Goal: Task Accomplishment & Management: Use online tool/utility

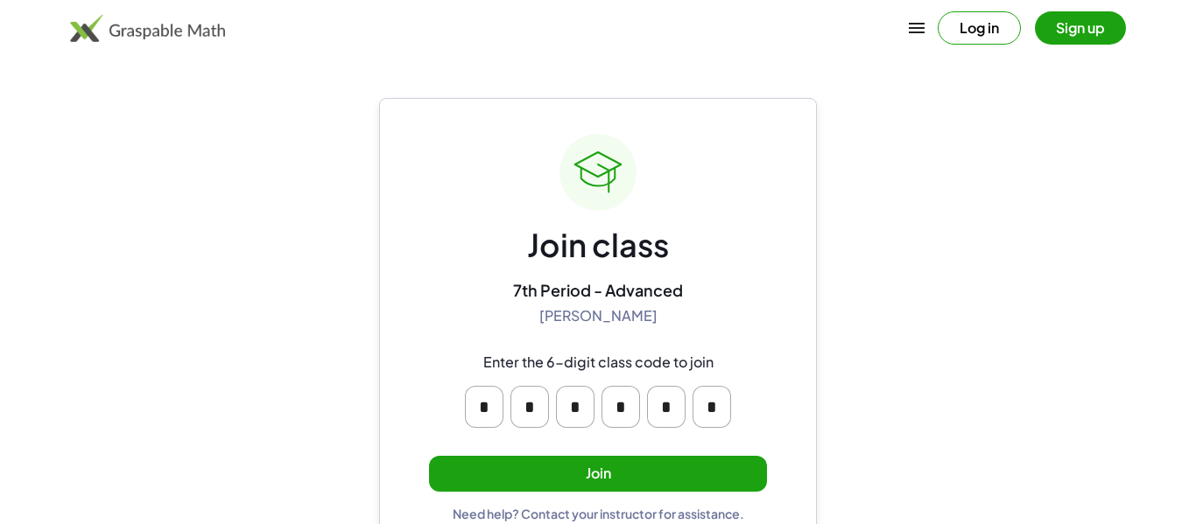
scroll to position [33, 0]
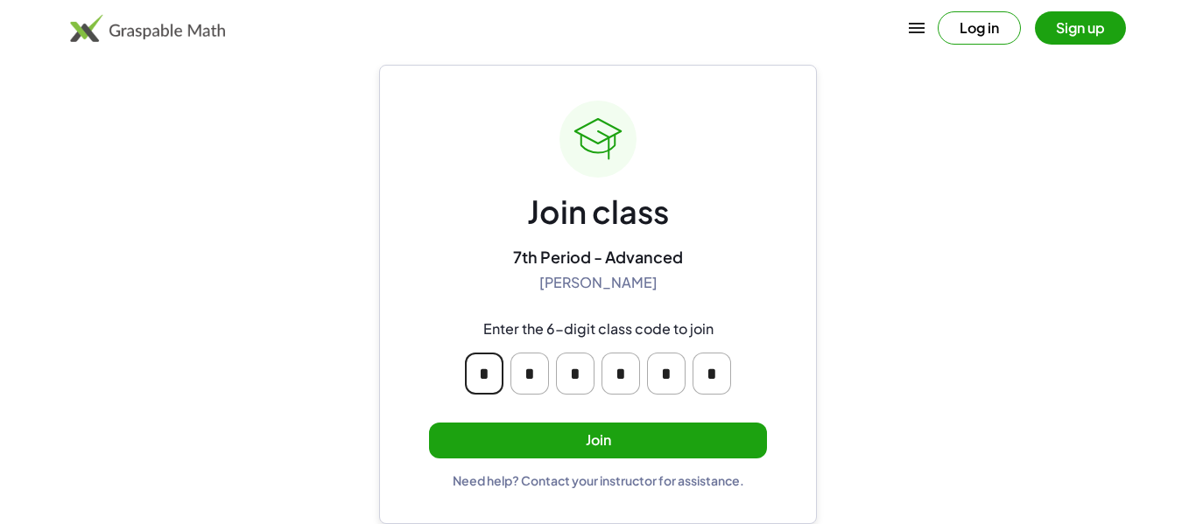
click at [804, 393] on div "Join class 7th Period - Advanced [PERSON_NAME] Enter the 6-digit class code to …" at bounding box center [598, 295] width 438 height 460
click at [701, 430] on button "Join" at bounding box center [598, 441] width 338 height 36
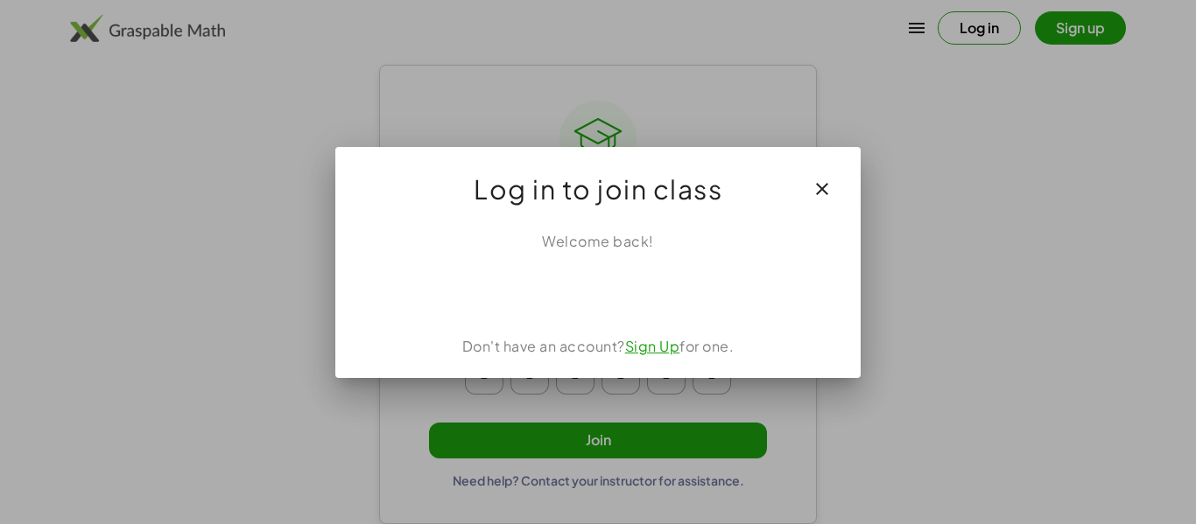
scroll to position [0, 0]
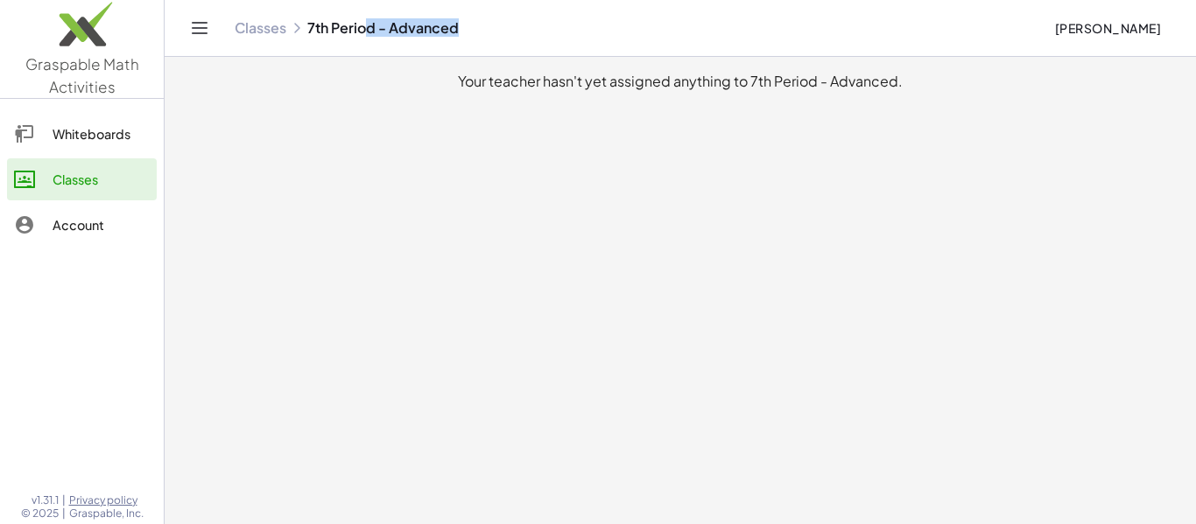
drag, startPoint x: 364, startPoint y: 18, endPoint x: 507, endPoint y: 37, distance: 143.9
click at [507, 37] on div "Classes 7th Period - Advanced [PERSON_NAME] Thornala" at bounding box center [680, 28] width 989 height 56
drag, startPoint x: 306, startPoint y: 25, endPoint x: 751, endPoint y: 36, distance: 445.7
click at [751, 36] on div "Classes 7th Period - Advanced" at bounding box center [637, 28] width 805 height 18
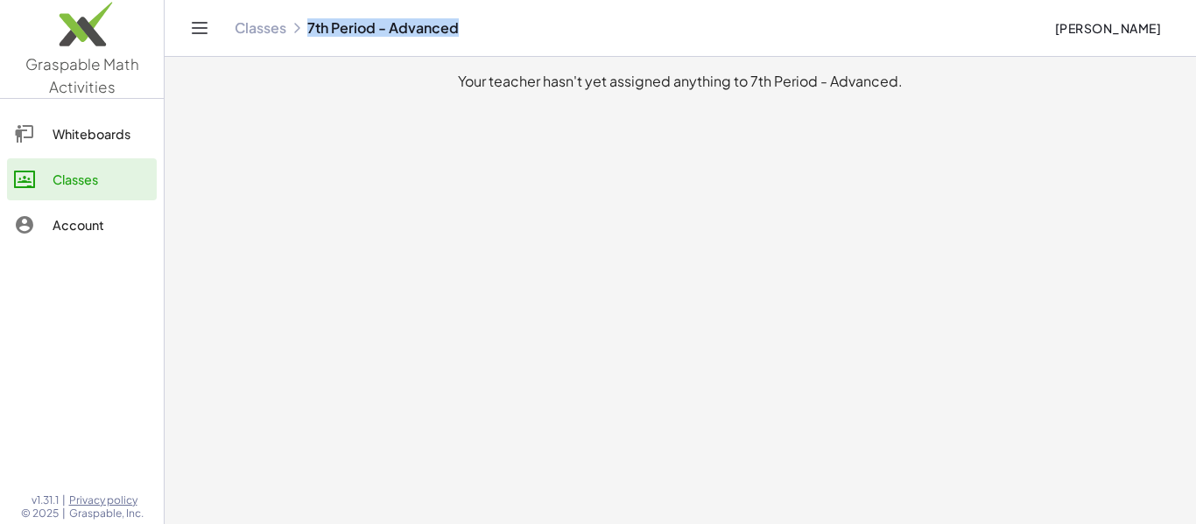
click at [749, 38] on div "Classes 7th Period - Advanced [PERSON_NAME] Thornala" at bounding box center [680, 28] width 989 height 56
click at [749, 35] on div "Classes 7th Period - Advanced" at bounding box center [637, 28] width 805 height 18
drag, startPoint x: 436, startPoint y: 78, endPoint x: 1059, endPoint y: 439, distance: 720.1
click at [1059, 439] on main "Your teacher hasn't yet assigned anything to 7th Period - Advanced." at bounding box center [680, 262] width 1031 height 524
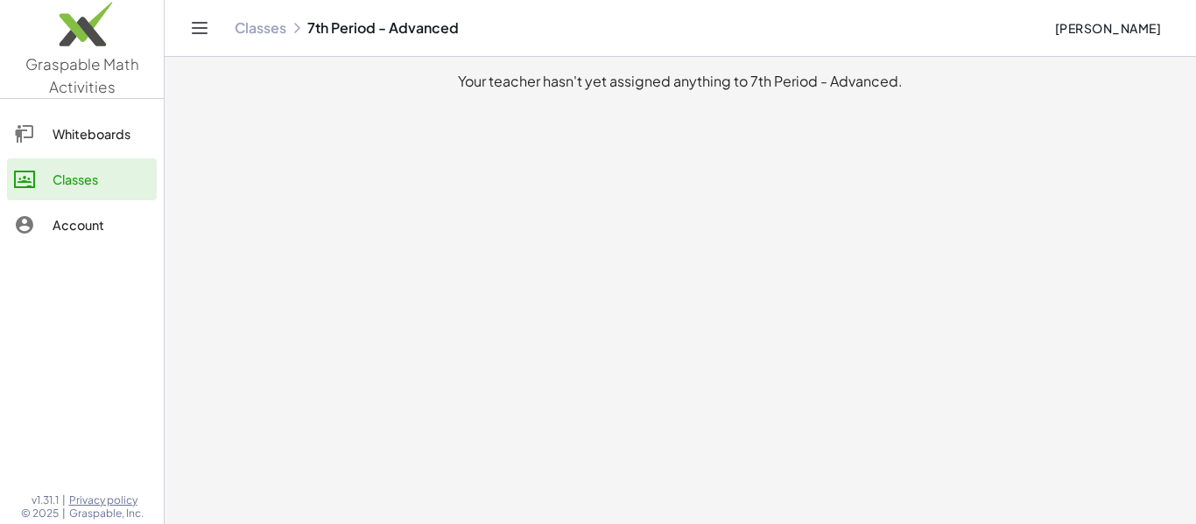
click at [391, 27] on div "Classes 7th Period - Advanced" at bounding box center [637, 28] width 805 height 18
click at [458, 82] on div "Your teacher hasn't yet assigned anything to 7th Period - Advanced." at bounding box center [680, 81] width 1003 height 21
drag, startPoint x: 458, startPoint y: 82, endPoint x: 959, endPoint y: 400, distance: 593.0
click at [959, 400] on main "Your teacher hasn't yet assigned anything to 7th Period - Advanced." at bounding box center [680, 262] width 1031 height 524
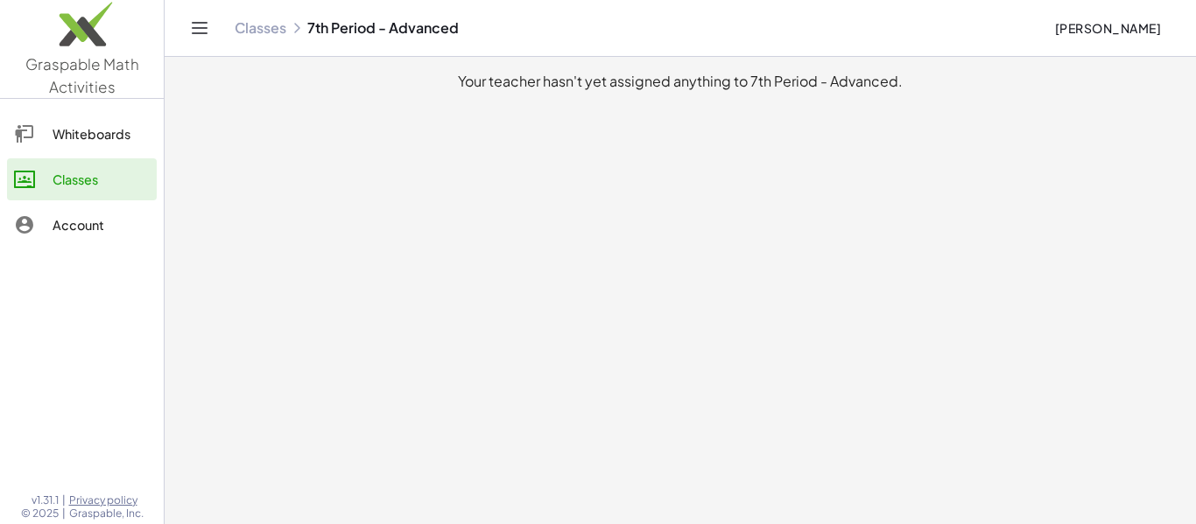
click at [959, 400] on main "Your teacher hasn't yet assigned anything to 7th Period - Advanced." at bounding box center [680, 262] width 1031 height 524
drag, startPoint x: 895, startPoint y: 80, endPoint x: 907, endPoint y: 92, distance: 16.7
click at [907, 92] on main "Your teacher hasn't yet assigned anything to 7th Period - Advanced." at bounding box center [680, 262] width 1031 height 524
click at [896, 85] on div "Your teacher hasn't yet assigned anything to 7th Period - Advanced." at bounding box center [680, 81] width 1003 height 21
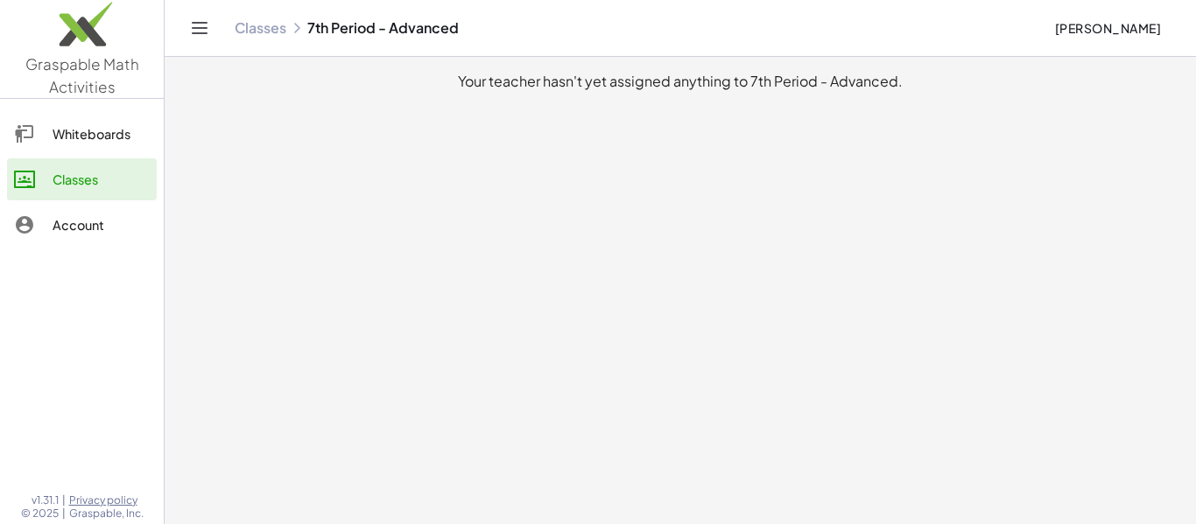
click at [896, 85] on div "Your teacher hasn't yet assigned anything to 7th Period - Advanced." at bounding box center [680, 81] width 1003 height 21
click at [839, 82] on div "Your teacher hasn't yet assigned anything to 7th Period - Advanced." at bounding box center [680, 81] width 1003 height 21
click at [724, 69] on main "Your teacher hasn't yet assigned anything to 7th Period - Advanced." at bounding box center [680, 262] width 1031 height 524
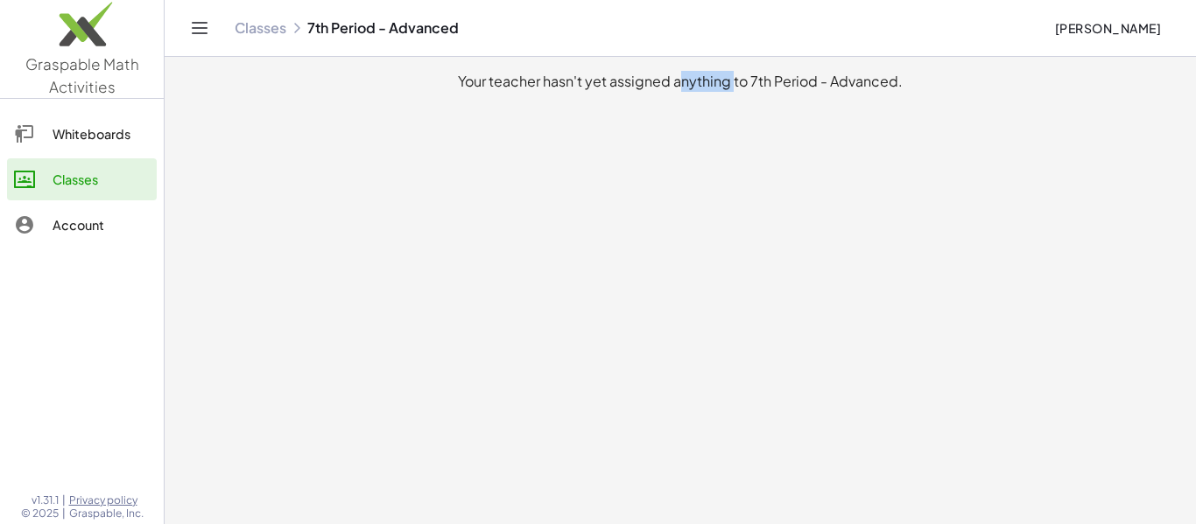
click at [632, 89] on div "Your teacher hasn't yet assigned anything to 7th Period - Advanced." at bounding box center [680, 81] width 1003 height 21
click at [480, 81] on div "Your teacher hasn't yet assigned anything to 7th Period - Advanced." at bounding box center [680, 81] width 1003 height 21
click at [513, 79] on div "Your teacher hasn't yet assigned anything to 7th Period - Advanced." at bounding box center [680, 81] width 1003 height 21
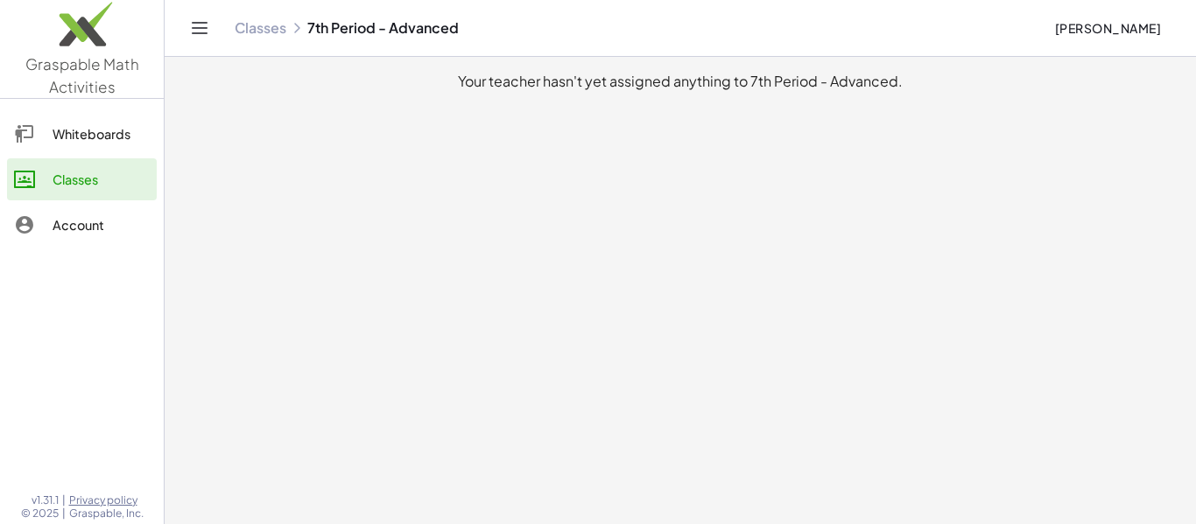
click at [513, 79] on div "Your teacher hasn't yet assigned anything to 7th Period - Advanced." at bounding box center [680, 81] width 1003 height 21
click at [559, 84] on div "Your teacher hasn't yet assigned anything to 7th Period - Advanced." at bounding box center [680, 81] width 1003 height 21
click at [596, 85] on div "Your teacher hasn't yet assigned anything to 7th Period - Advanced." at bounding box center [680, 81] width 1003 height 21
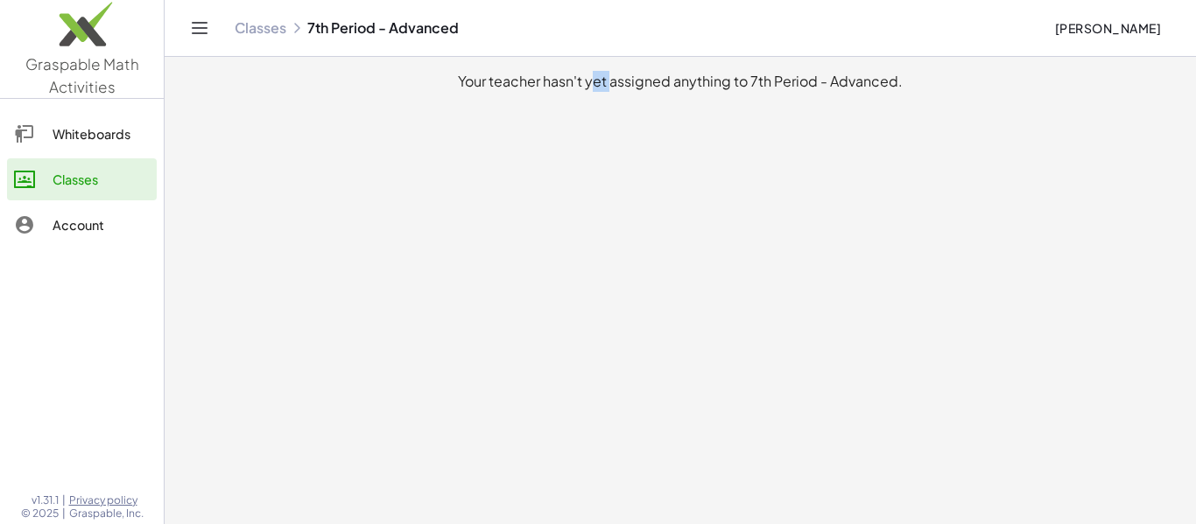
click at [637, 86] on div "Your teacher hasn't yet assigned anything to 7th Period - Advanced." at bounding box center [680, 81] width 1003 height 21
click at [687, 80] on div "Your teacher hasn't yet assigned anything to 7th Period - Advanced." at bounding box center [680, 81] width 1003 height 21
click at [741, 81] on div "Your teacher hasn't yet assigned anything to 7th Period - Advanced." at bounding box center [680, 81] width 1003 height 21
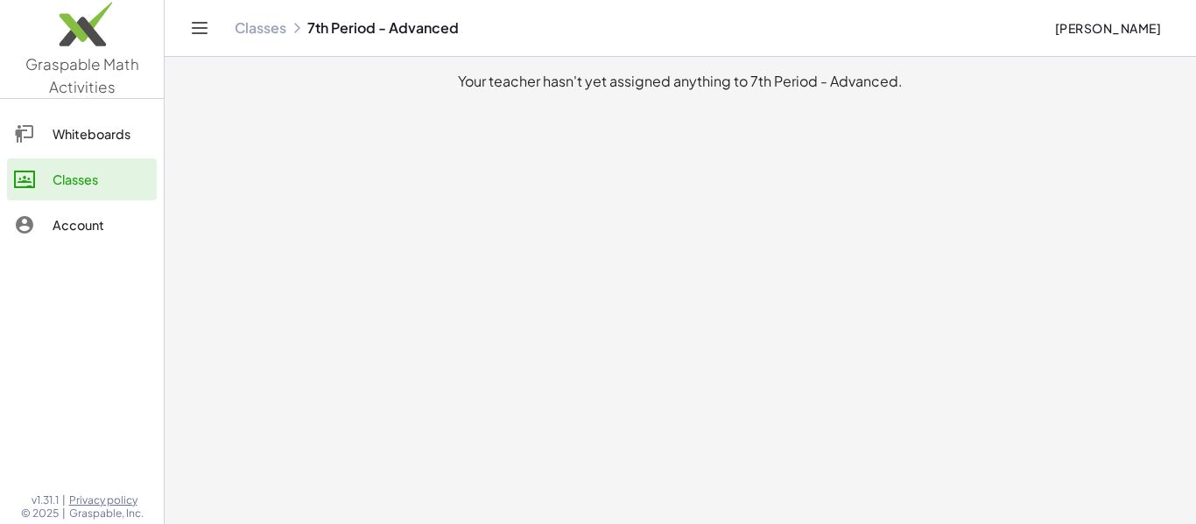
click at [741, 81] on div "Your teacher hasn't yet assigned anything to 7th Period - Advanced." at bounding box center [680, 81] width 1003 height 21
click at [760, 79] on div "Your teacher hasn't yet assigned anything to 7th Period - Advanced." at bounding box center [680, 81] width 1003 height 21
click at [811, 73] on div "Your teacher hasn't yet assigned anything to 7th Period - Advanced." at bounding box center [680, 81] width 1003 height 21
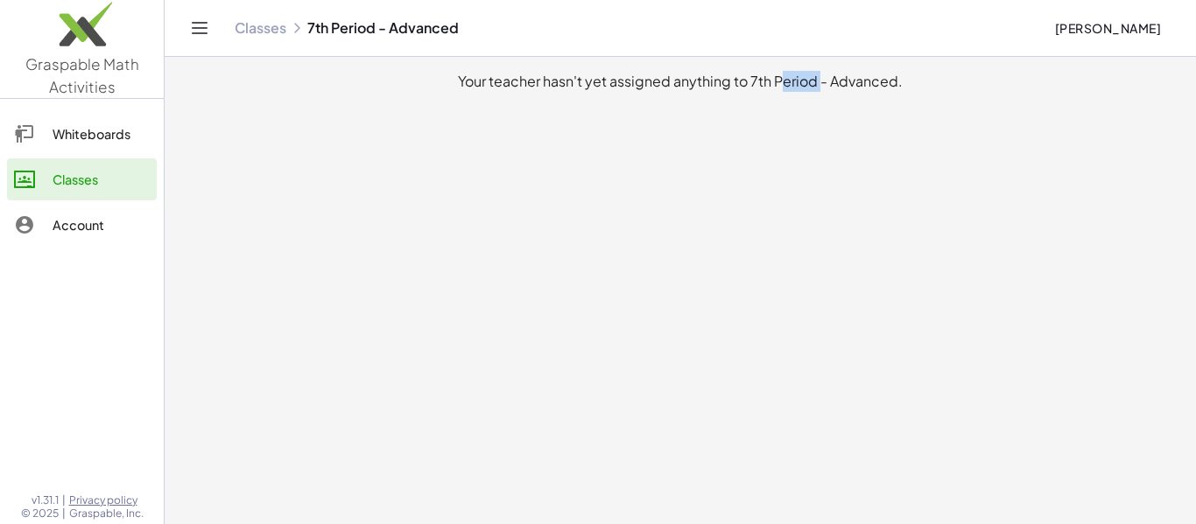
click at [825, 82] on div "Your teacher hasn't yet assigned anything to 7th Period - Advanced." at bounding box center [680, 81] width 1003 height 21
click at [823, 83] on div "Your teacher hasn't yet assigned anything to 7th Period - Advanced." at bounding box center [680, 81] width 1003 height 21
click at [839, 86] on div "Your teacher hasn't yet assigned anything to 7th Period - Advanced." at bounding box center [680, 81] width 1003 height 21
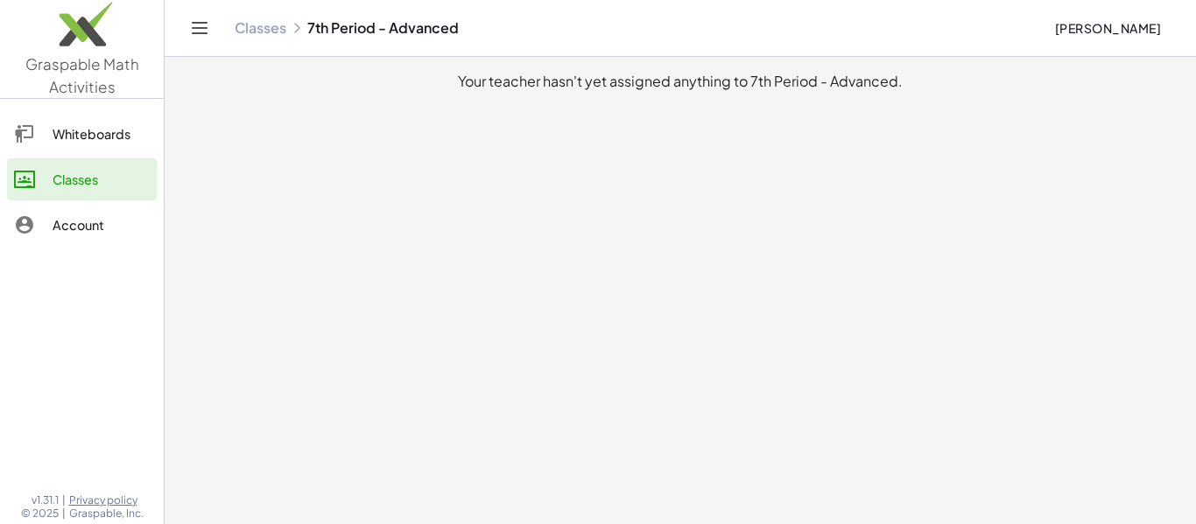
click at [839, 86] on div "Your teacher hasn't yet assigned anything to 7th Period - Advanced." at bounding box center [680, 81] width 1003 height 21
click at [890, 80] on div "Your teacher hasn't yet assigned anything to 7th Period - Advanced." at bounding box center [680, 81] width 1003 height 21
click at [898, 82] on div "Your teacher hasn't yet assigned anything to 7th Period - Advanced." at bounding box center [680, 81] width 1003 height 21
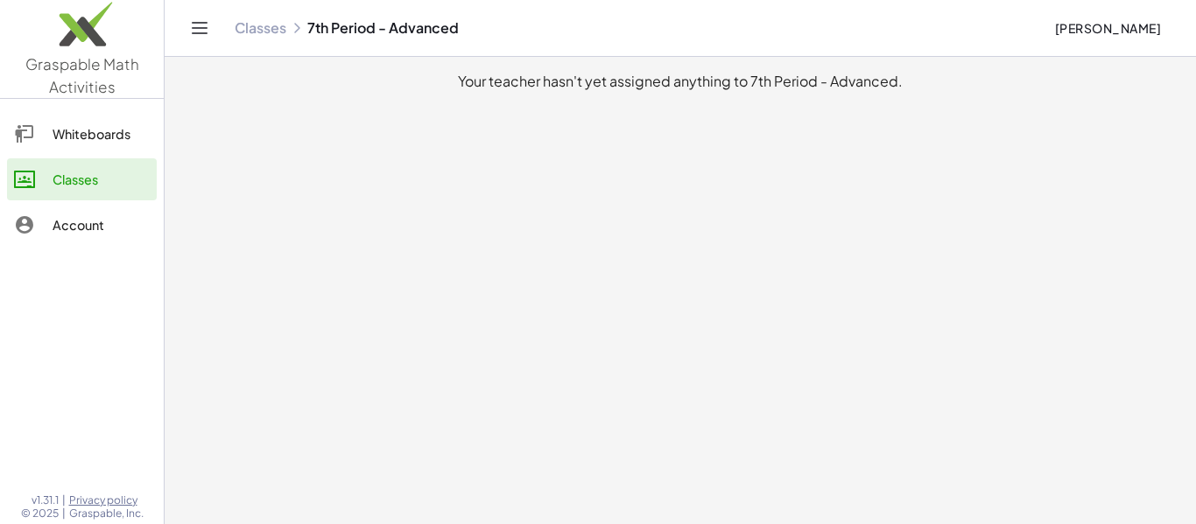
click at [664, 47] on div "Classes 7th Period - Advanced [PERSON_NAME] Thornala" at bounding box center [680, 28] width 989 height 56
drag, startPoint x: 454, startPoint y: 88, endPoint x: 1050, endPoint y: 292, distance: 630.0
click at [1050, 292] on main "Your teacher hasn't yet assigned anything to 7th Period - Advanced." at bounding box center [680, 262] width 1031 height 524
copy div "Your teacher hasn't yet assigned anything to 7th Period - Advanced."
click at [1050, 292] on main "Your teacher hasn't yet assigned anything to 7th Period - Advanced." at bounding box center [680, 262] width 1031 height 524
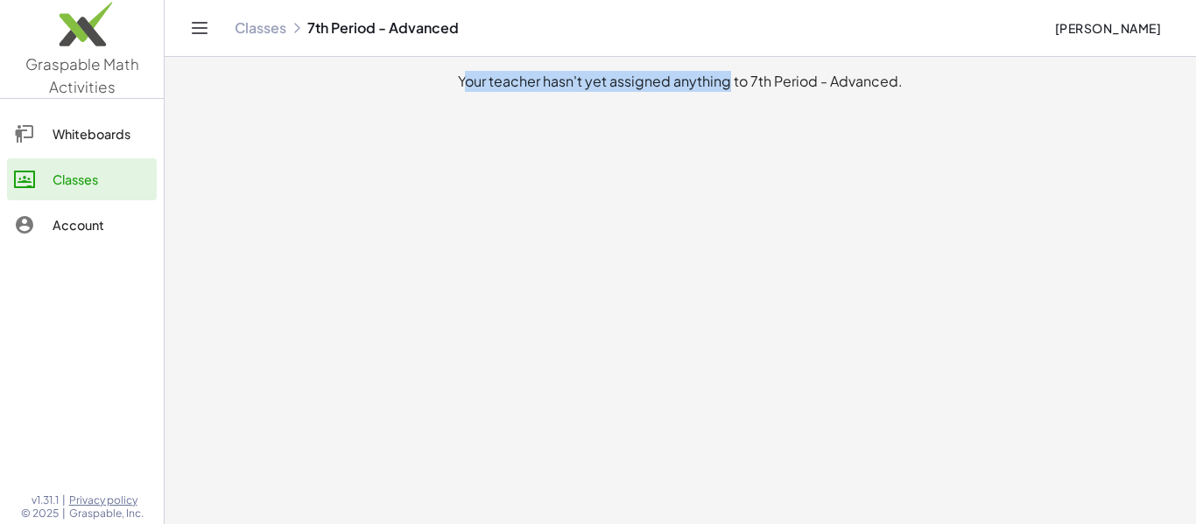
drag, startPoint x: 388, startPoint y: 300, endPoint x: 727, endPoint y: 366, distance: 345.1
click at [727, 366] on main "Your teacher hasn't yet assigned anything to 7th Period - Advanced." at bounding box center [680, 262] width 1031 height 524
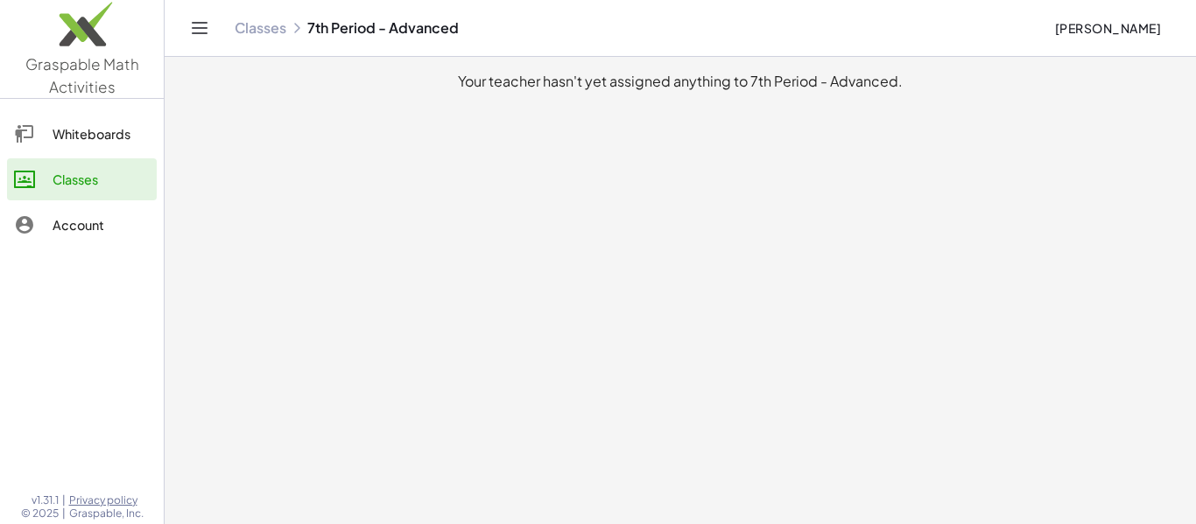
click at [727, 366] on main "Your teacher hasn't yet assigned anything to 7th Period - Advanced." at bounding box center [680, 262] width 1031 height 524
click at [719, 465] on main "Your teacher hasn't yet assigned anything to 7th Period - Advanced." at bounding box center [680, 262] width 1031 height 524
click at [484, 95] on main "Your teacher hasn't yet assigned anything to 7th Period - Advanced." at bounding box center [680, 262] width 1031 height 524
drag, startPoint x: 481, startPoint y: 85, endPoint x: 481, endPoint y: 95, distance: 9.6
click at [481, 95] on main "Your teacher hasn't yet assigned anything to 7th Period - Advanced." at bounding box center [680, 262] width 1031 height 524
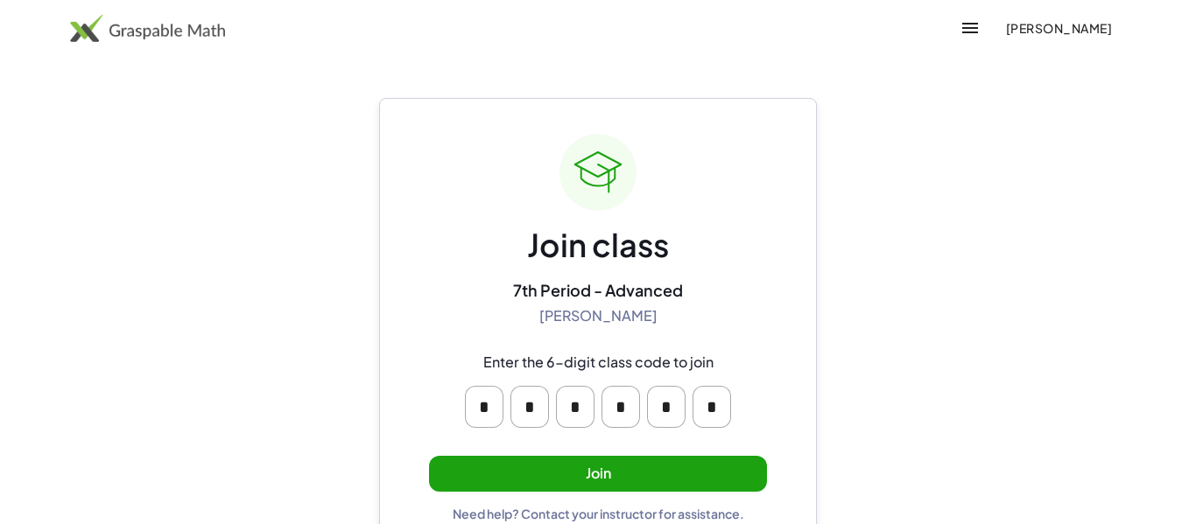
click at [615, 480] on button "Join" at bounding box center [598, 474] width 338 height 36
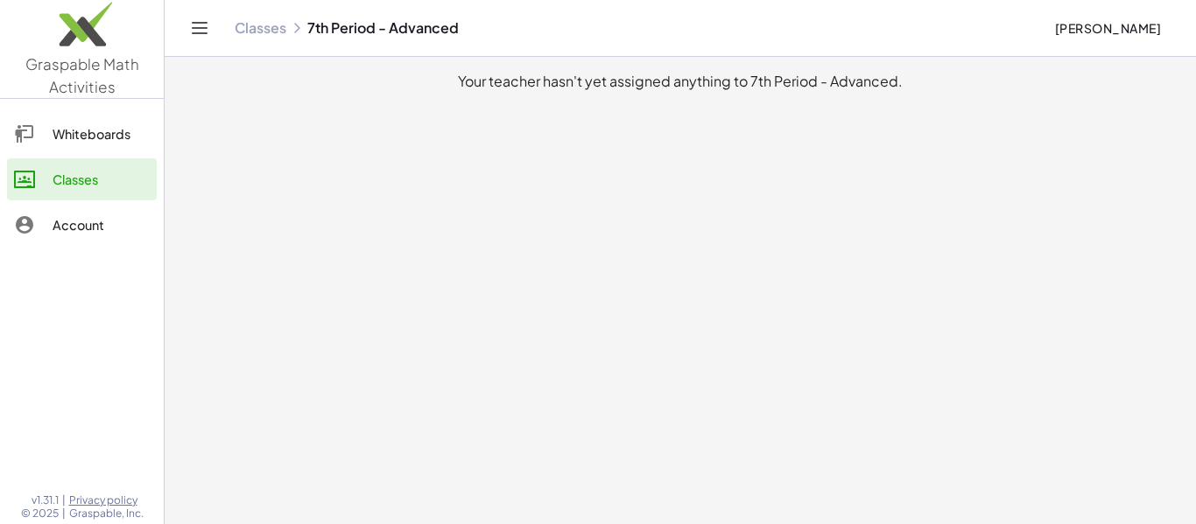
click at [321, 130] on main "Your teacher hasn't yet assigned anything to 7th Period - Advanced." at bounding box center [680, 262] width 1031 height 524
drag, startPoint x: 334, startPoint y: 152, endPoint x: 277, endPoint y: 46, distance: 121.4
click at [277, 46] on div "Graspable Math Activities Whiteboards Classes Account v1.31.1 | Privacy policy …" at bounding box center [598, 262] width 1196 height 524
click at [308, 107] on main "Your teacher hasn't yet assigned anything to 7th Period - Advanced." at bounding box center [680, 262] width 1031 height 524
